Goal: Check status: Check status

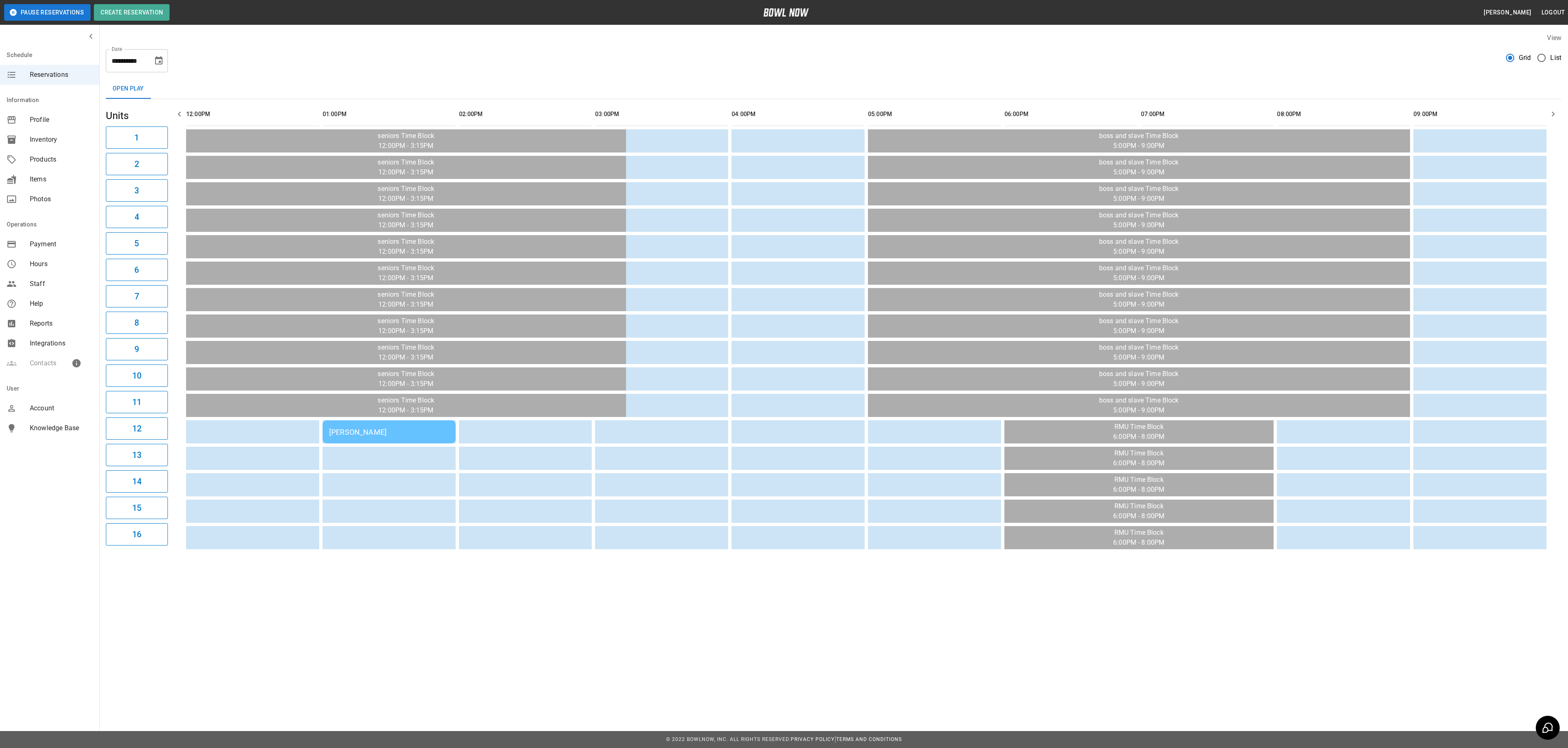
click at [346, 432] on div "[PERSON_NAME]" at bounding box center [388, 432] width 120 height 9
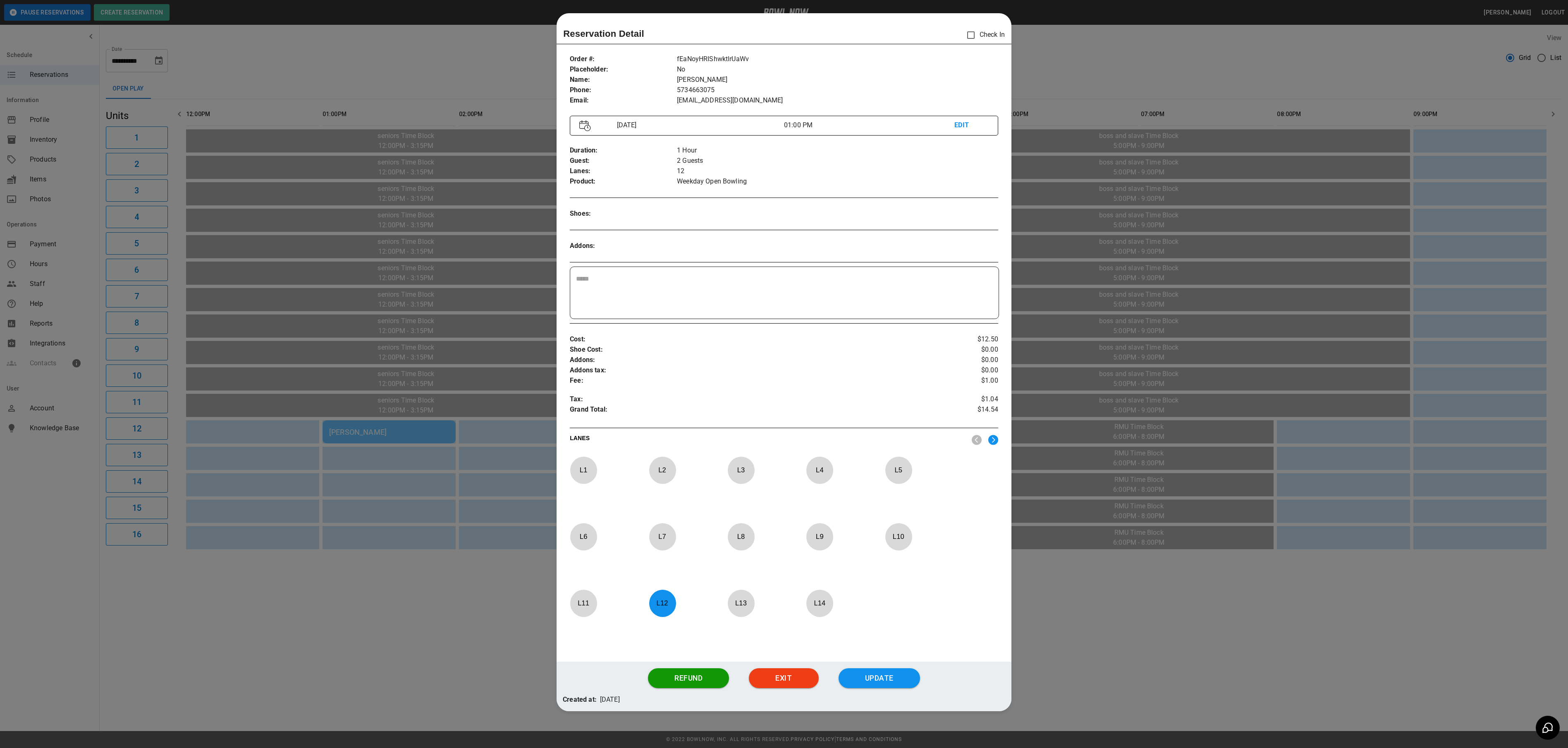
click at [1091, 648] on div at bounding box center [784, 374] width 1568 height 748
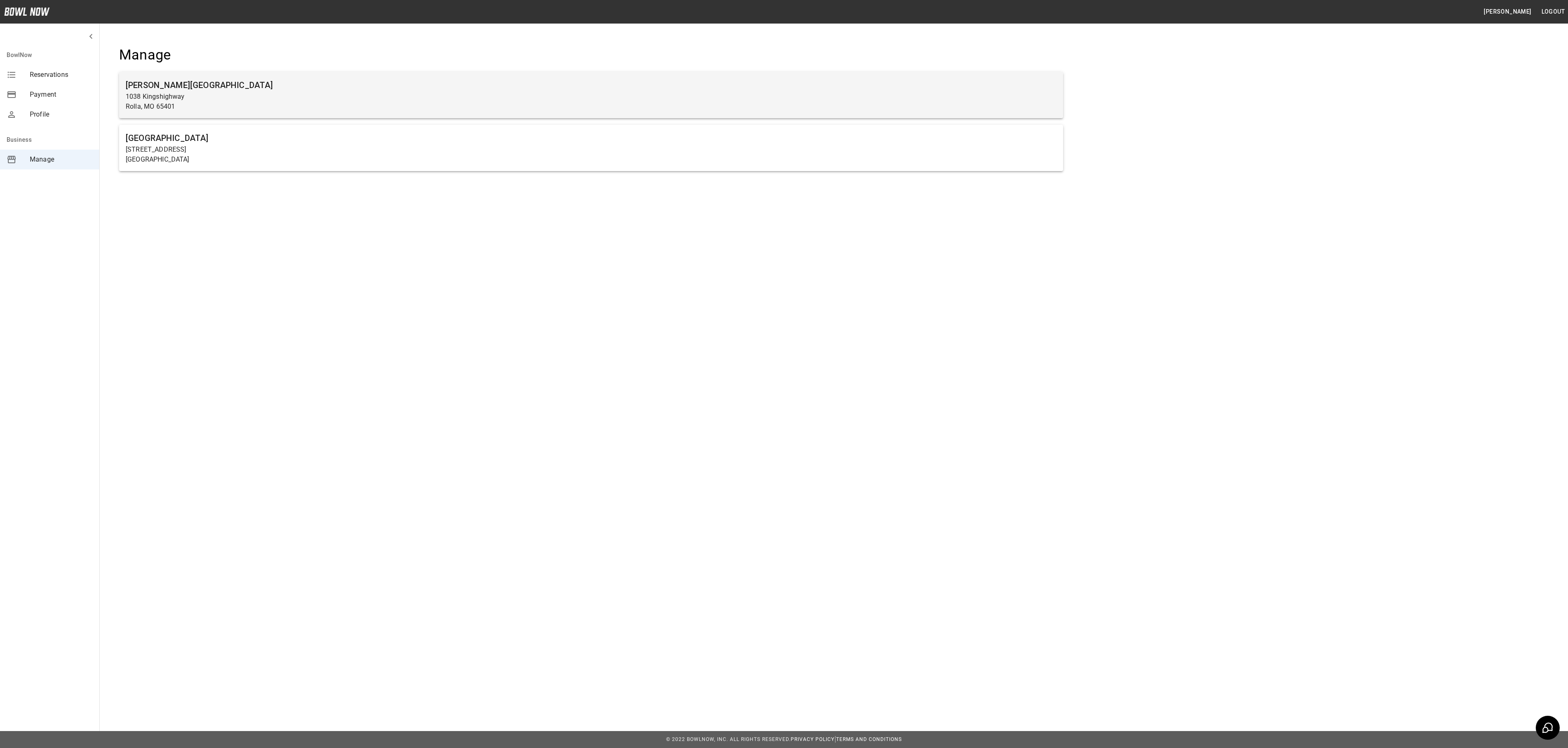
click at [235, 81] on h6 "[PERSON_NAME][GEOGRAPHIC_DATA]" at bounding box center [591, 84] width 930 height 13
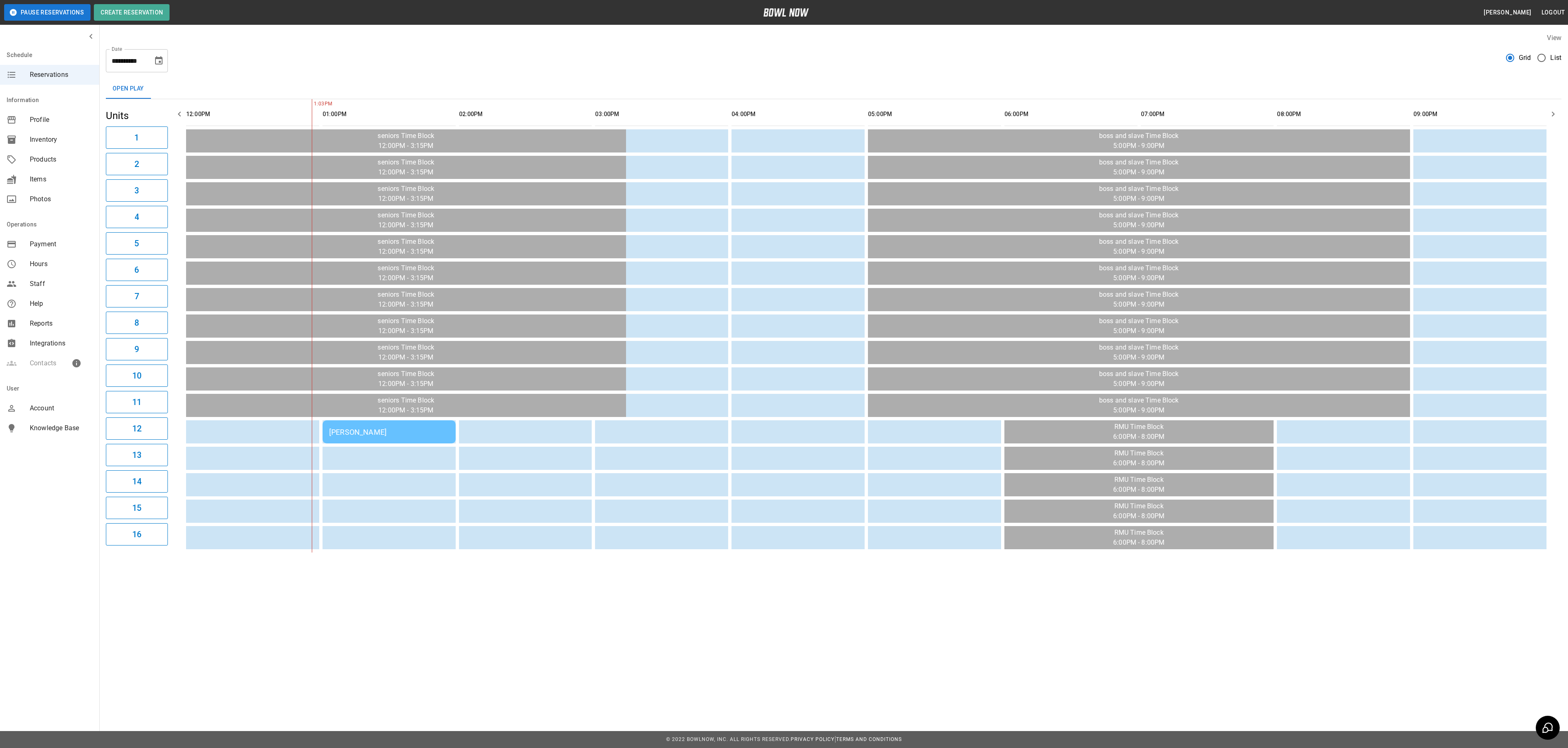
click at [399, 435] on div "[PERSON_NAME]" at bounding box center [388, 432] width 120 height 9
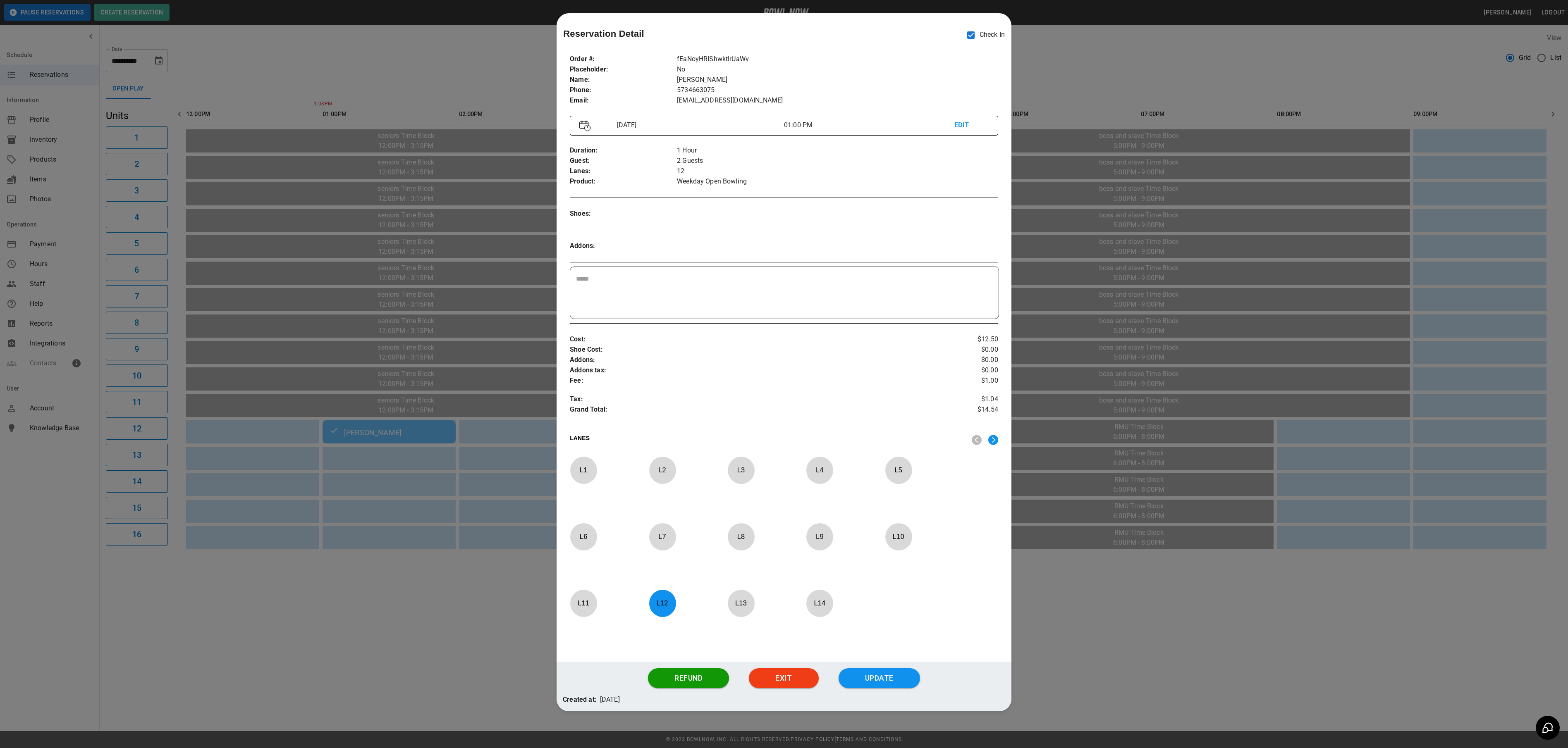
click at [1151, 42] on div at bounding box center [784, 374] width 1568 height 748
